Goal: Task Accomplishment & Management: Use online tool/utility

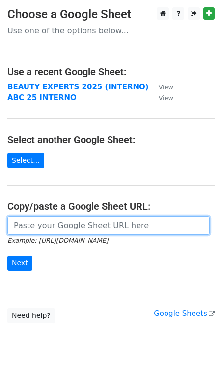
click at [37, 229] on input "url" at bounding box center [108, 225] width 203 height 19
paste input "https://docs.google.com/spreadsheets/d/1nRZoKuUe4oVc-rx_tNVDtj2I5jK5B6hO-2A8Gom…"
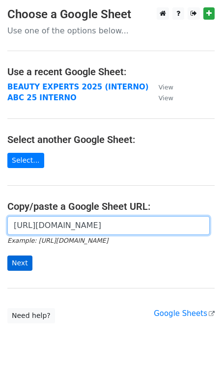
type input "https://docs.google.com/spreadsheets/d/1nRZoKuUe4oVc-rx_tNVDtj2I5jK5B6hO-2A8Gom…"
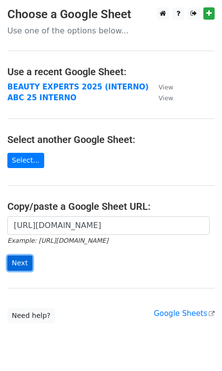
click at [25, 263] on input "Next" at bounding box center [19, 263] width 25 height 15
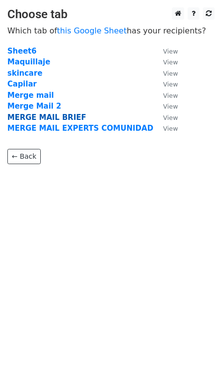
click at [48, 119] on strong "MERGE MAIL BRIEF" at bounding box center [46, 117] width 79 height 9
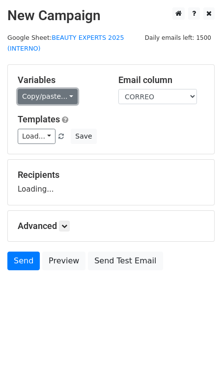
click at [42, 94] on link "Copy/paste..." at bounding box center [48, 96] width 60 height 15
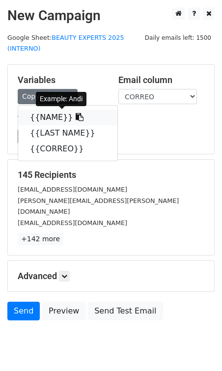
click at [51, 115] on link "{{NAME}}" at bounding box center [67, 118] width 99 height 16
